Goal: Transaction & Acquisition: Purchase product/service

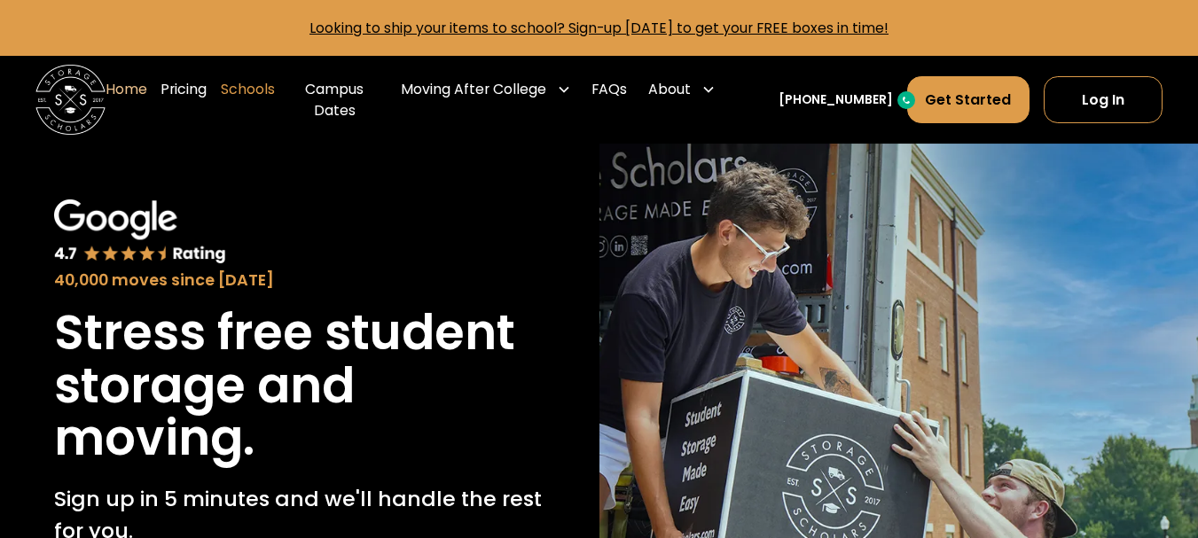
click at [244, 99] on link "Schools" at bounding box center [248, 100] width 54 height 70
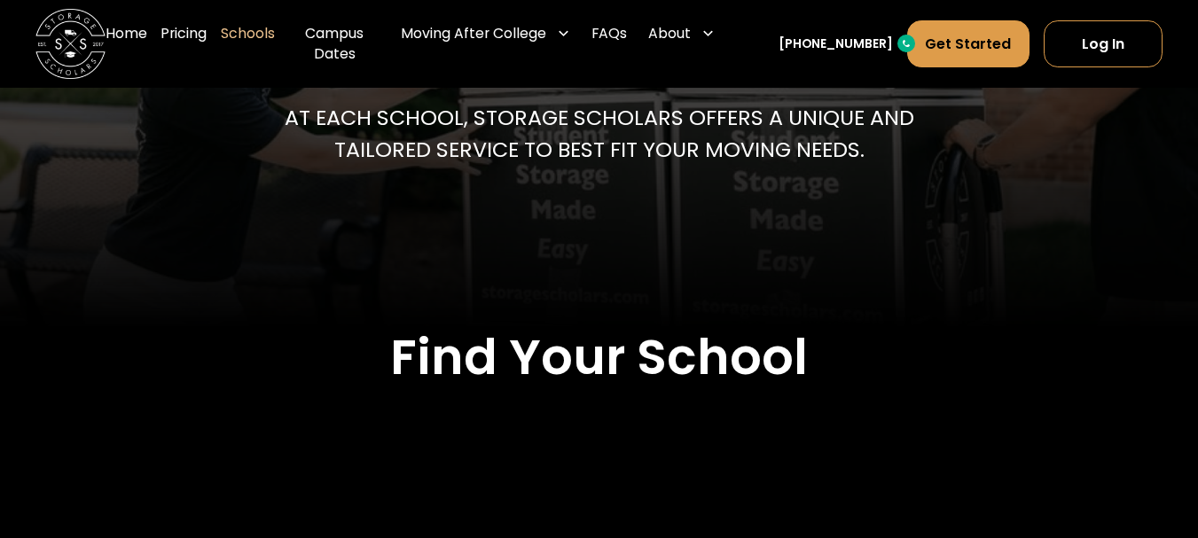
scroll to position [355, 0]
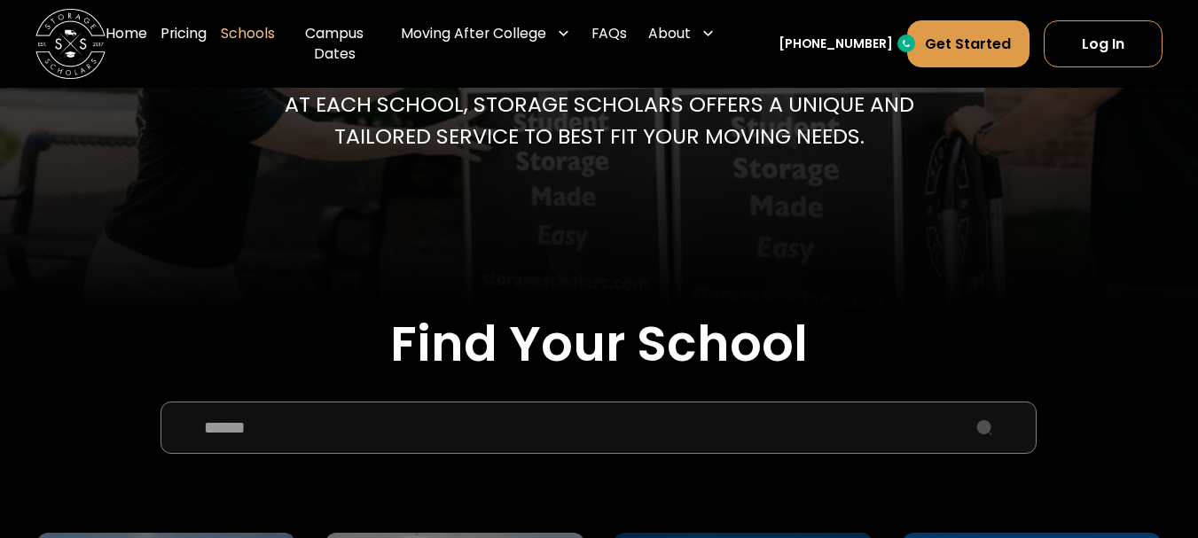
click at [389, 414] on input "School Select Form" at bounding box center [598, 428] width 876 height 52
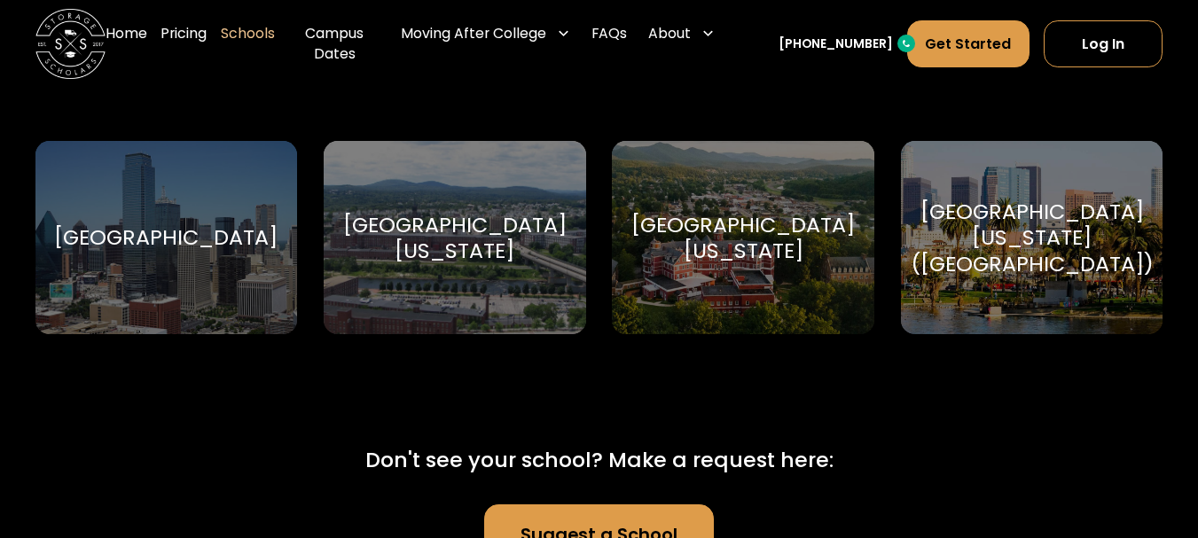
scroll to position [798, 0]
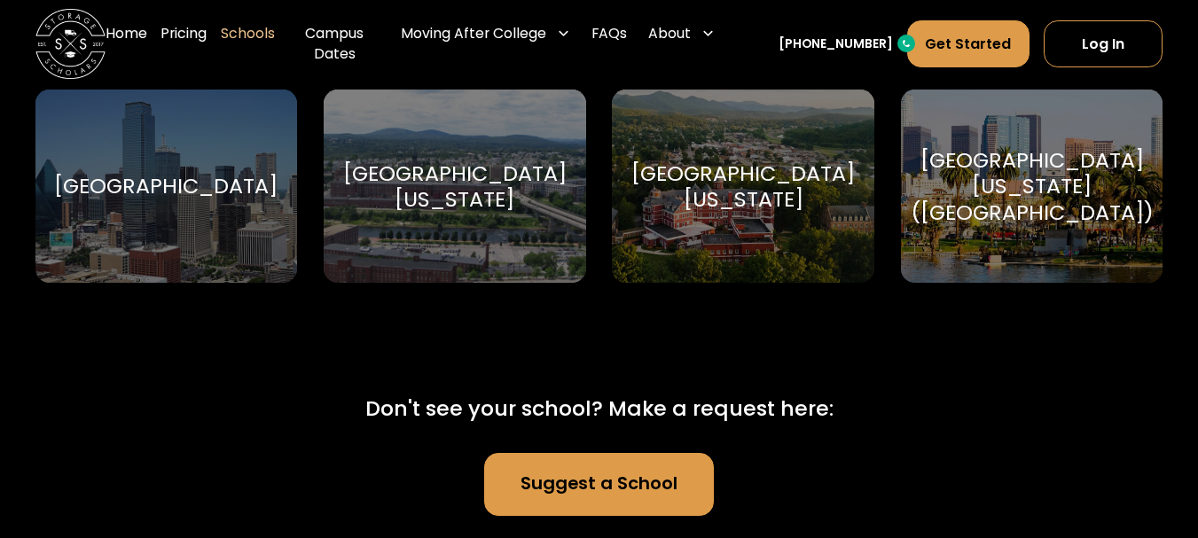
type input "********"
click at [1088, 203] on div "University of Southern California (USC)" at bounding box center [1031, 186] width 243 height 79
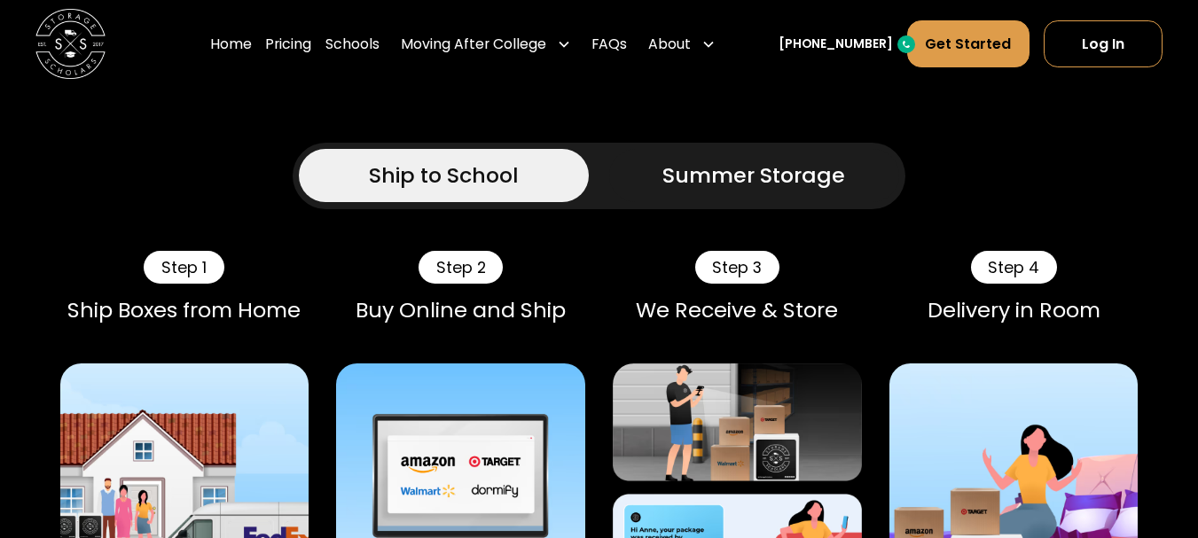
scroll to position [1064, 0]
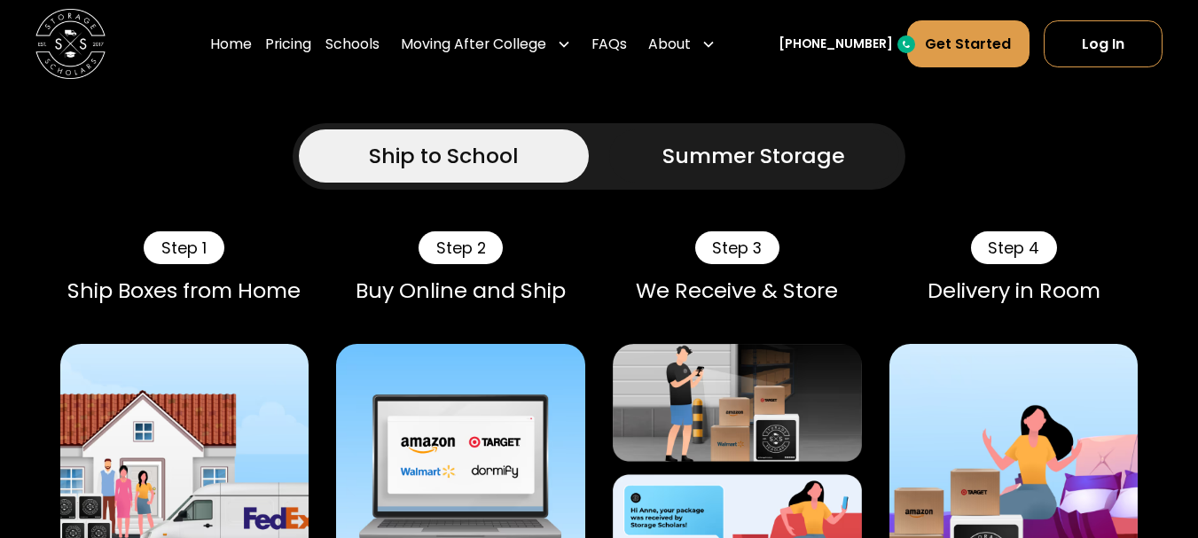
click at [662, 172] on link "Summer Storage" at bounding box center [753, 155] width 289 height 52
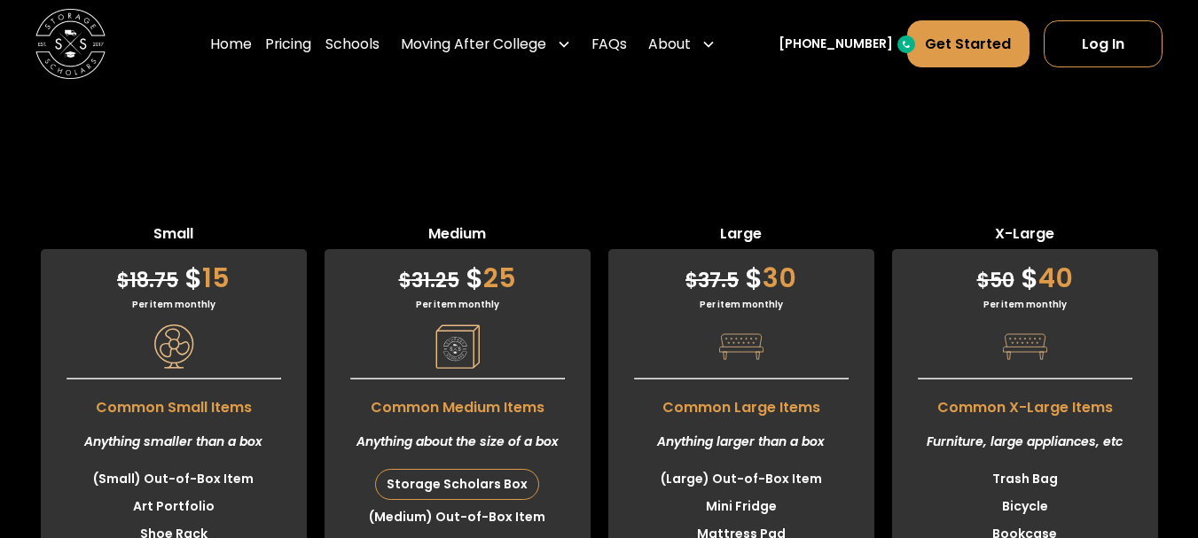
scroll to position [5141, 0]
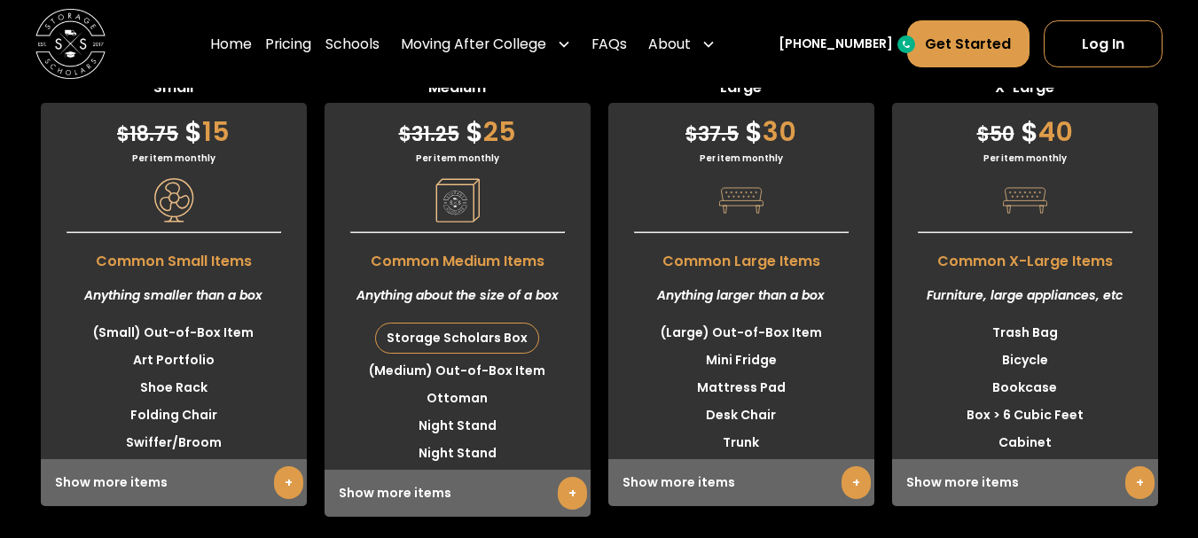
scroll to position [5230, 0]
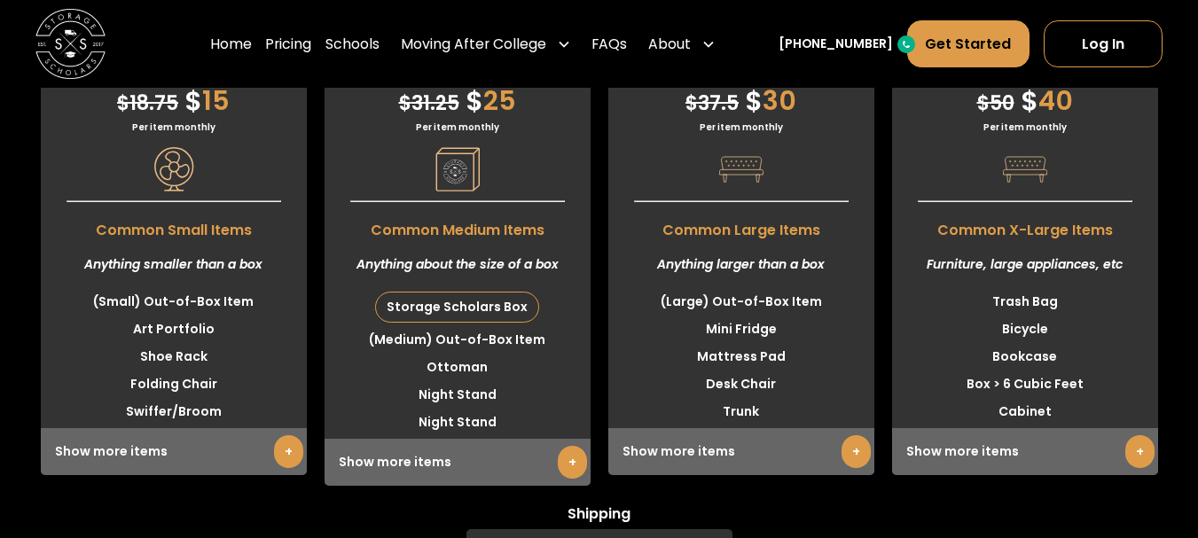
click at [853, 461] on link "+" at bounding box center [855, 451] width 29 height 33
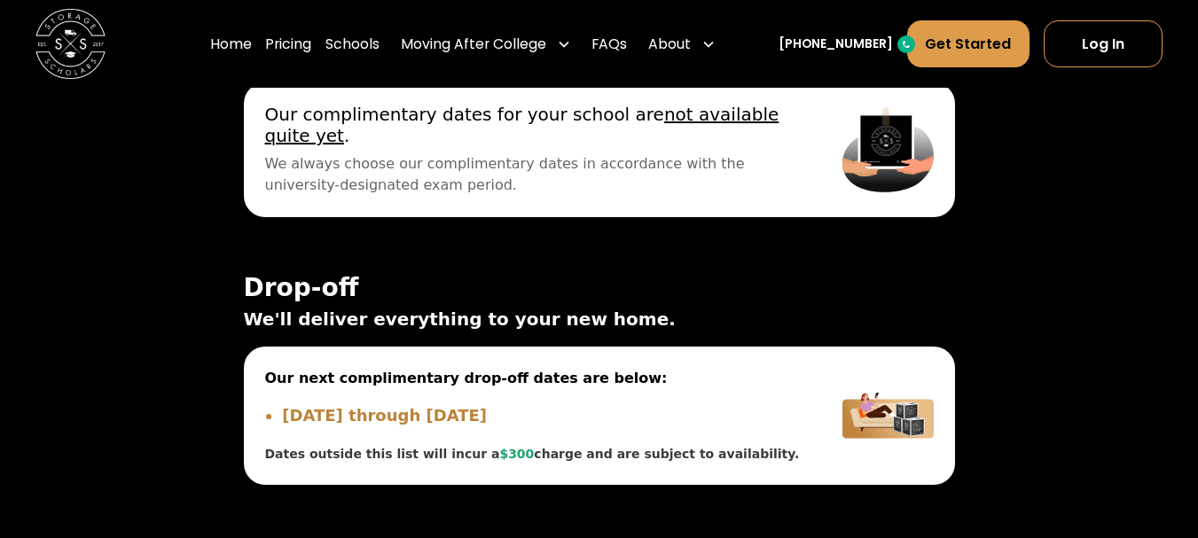
scroll to position [7003, 0]
